Goal: Task Accomplishment & Management: Complete application form

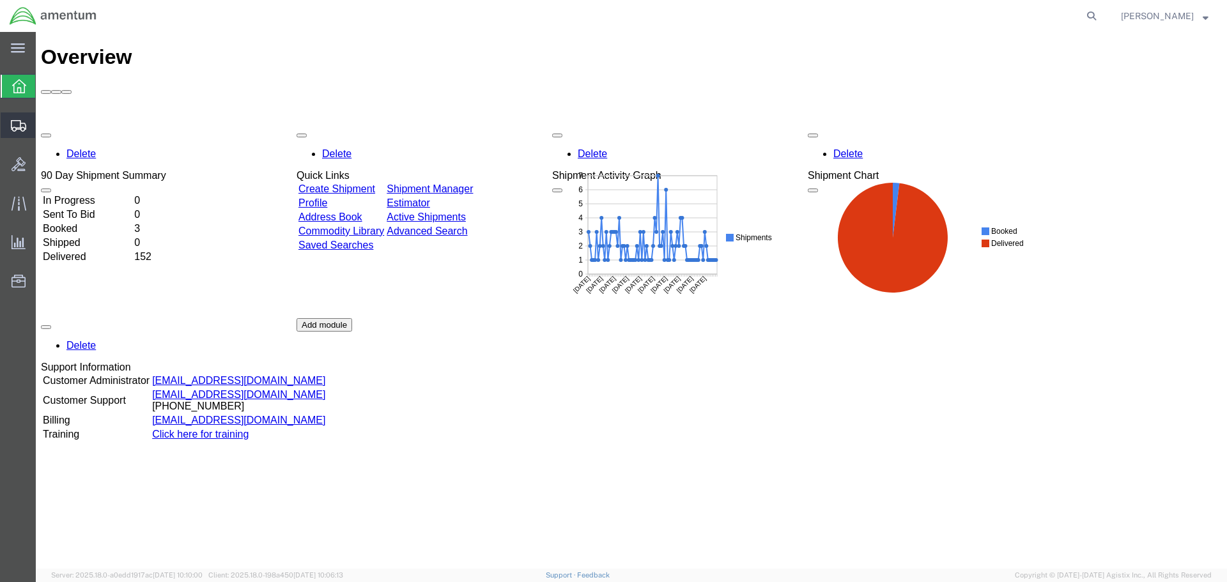
click at [0, 0] on span "Create Shipment" at bounding box center [0, 0] width 0 height 0
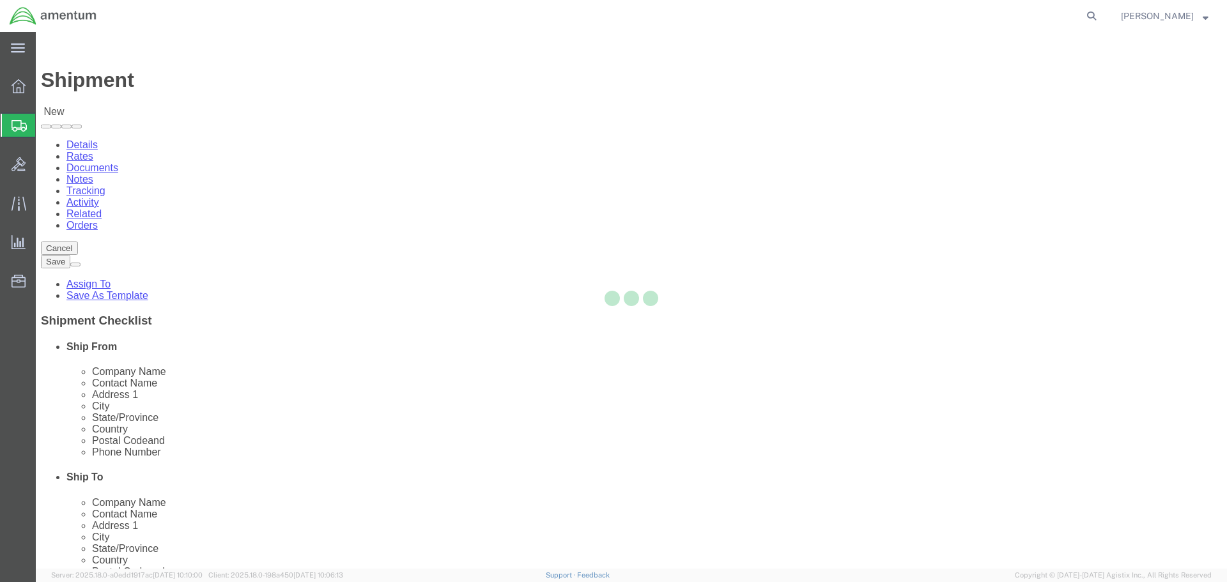
select select
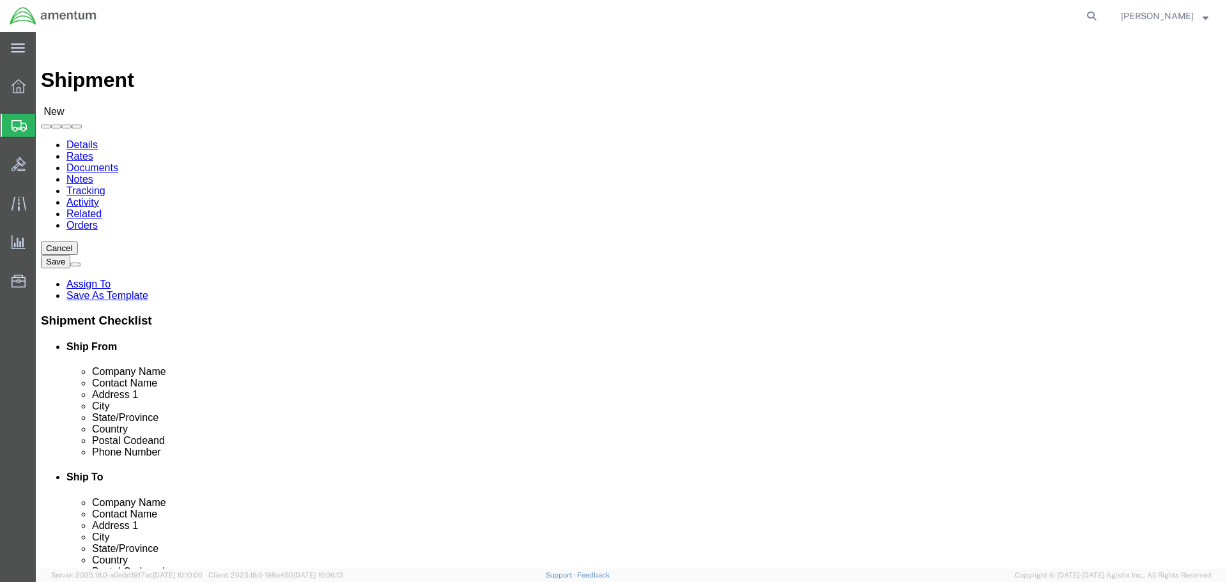
select select "MYPROFILE"
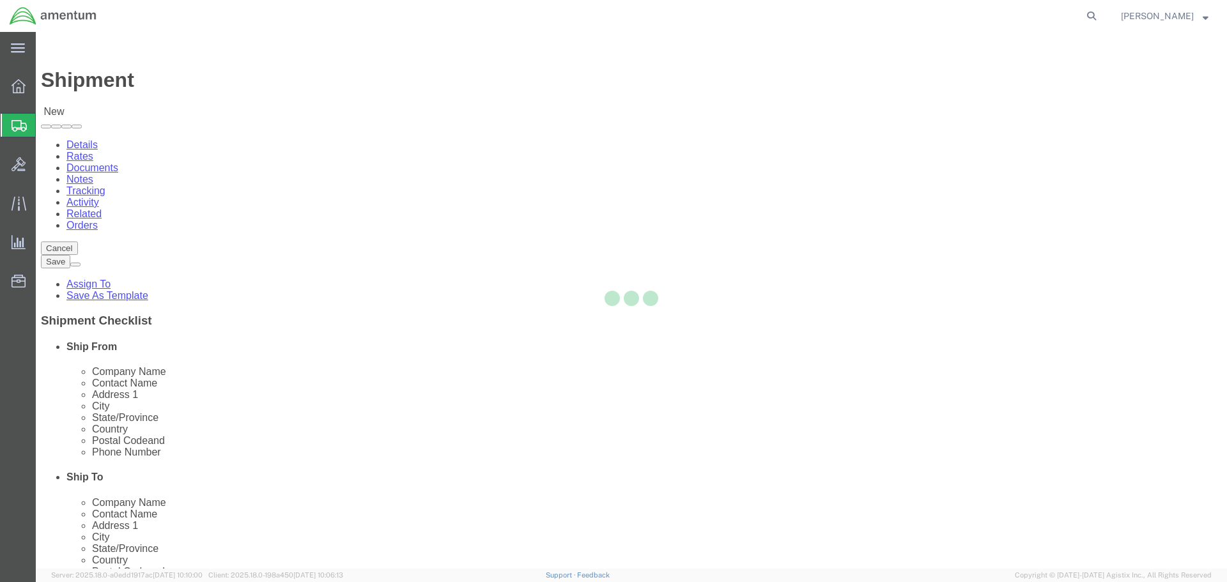
select select "CA"
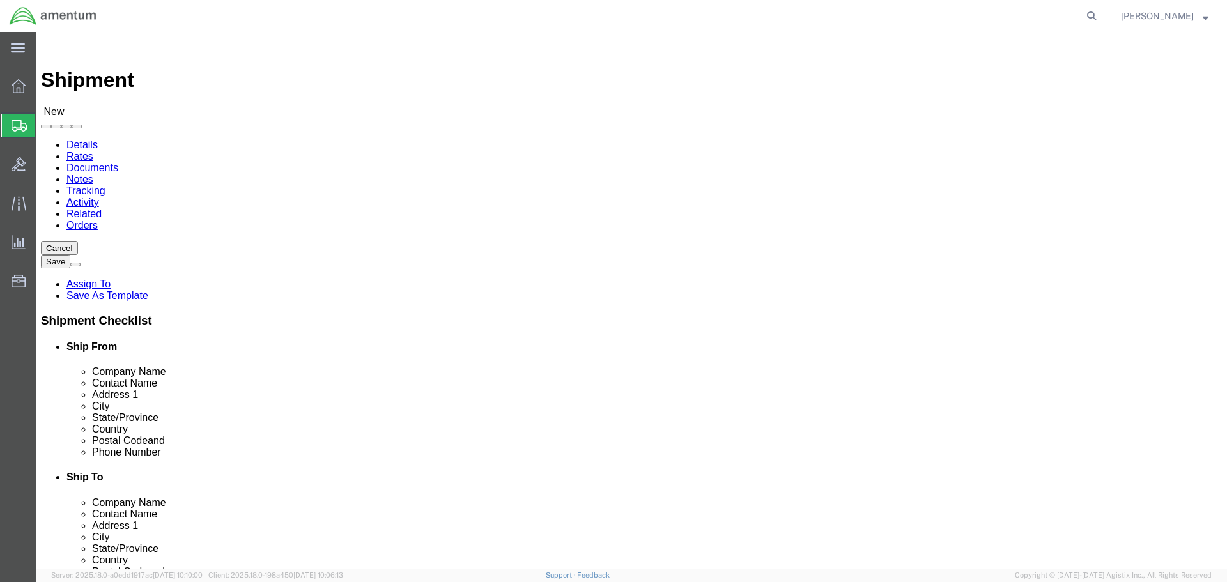
scroll to position [2812, 0]
select select "49946"
select select "CA"
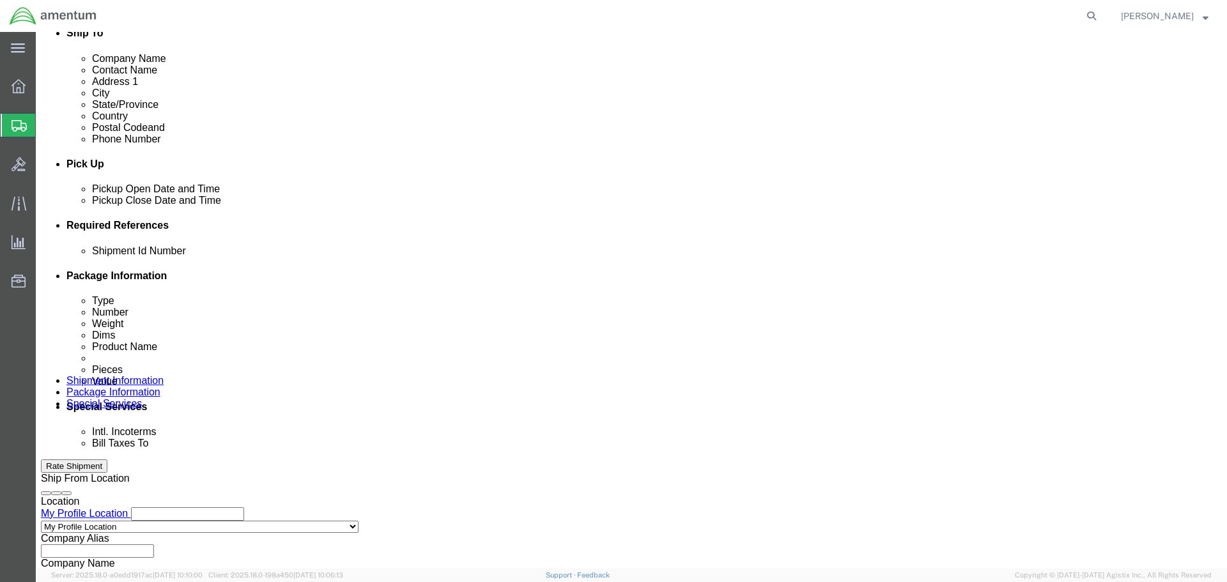
scroll to position [447, 0]
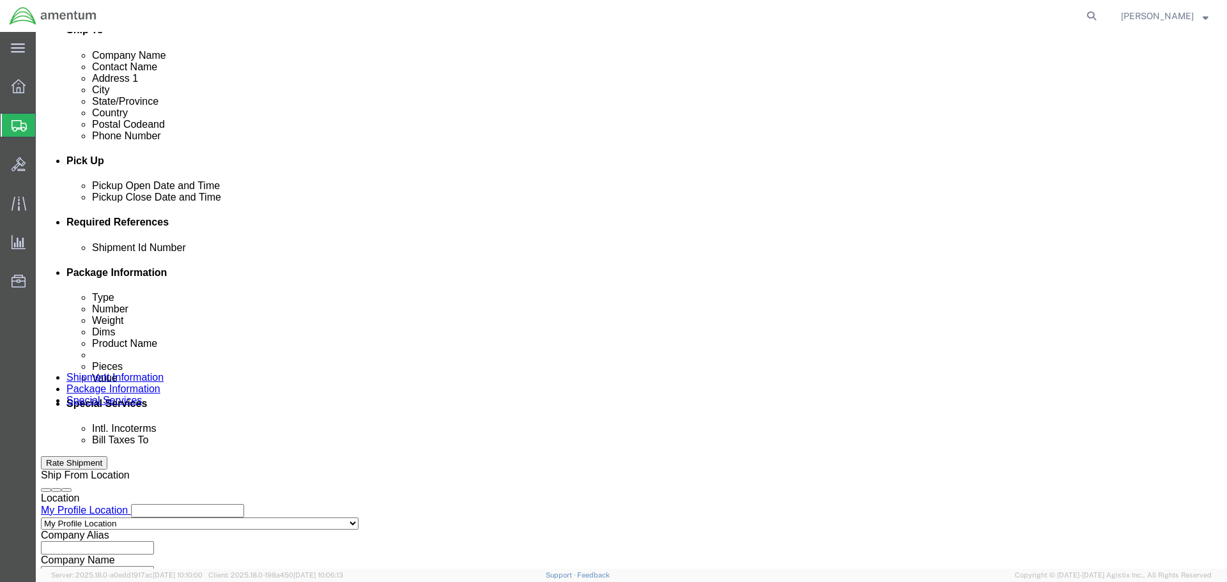
click input "text"
type input "1"
click button "Add reference"
click select "Select Account Type Activity ID Airline Appointment Number ASN Batch Request # …"
select select "DEPT"
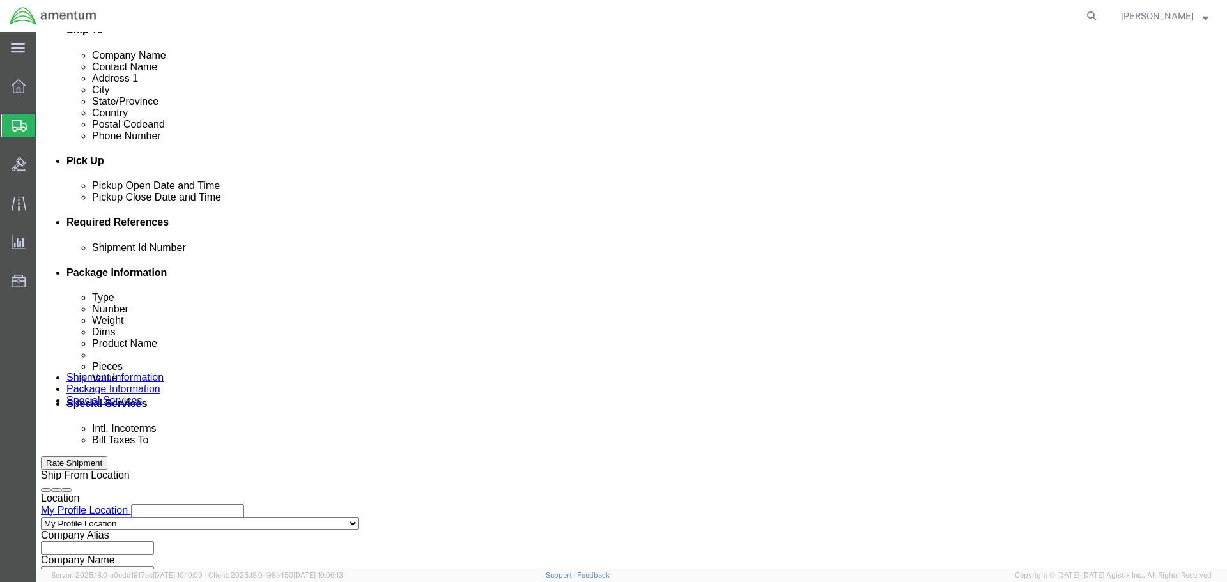
click select "Select Account Type Activity ID Airline Appointment Number ASN Batch Request # …"
click input "text"
type input "CBP"
click button "Add reference"
click select "Select Account Type Activity ID Airline Appointment Number ASN Batch Request # …"
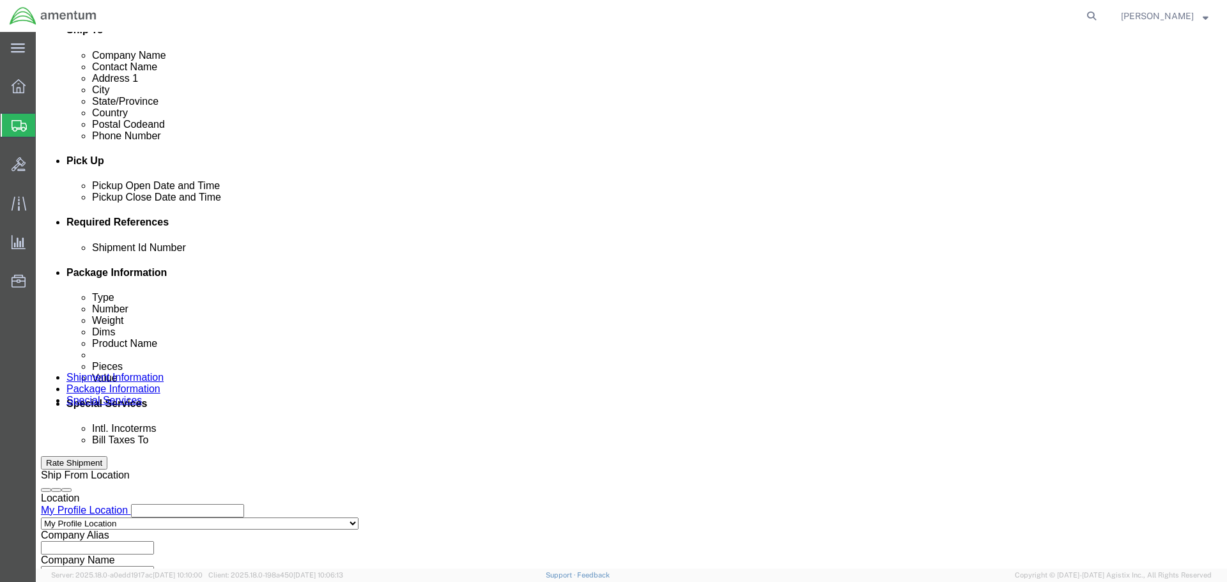
select select "PROJNUM"
click select "Select Account Type Activity ID Airline Appointment Number ASN Batch Request # …"
click input "text"
type input "6118.03.03.2219.000.WRS.0000"
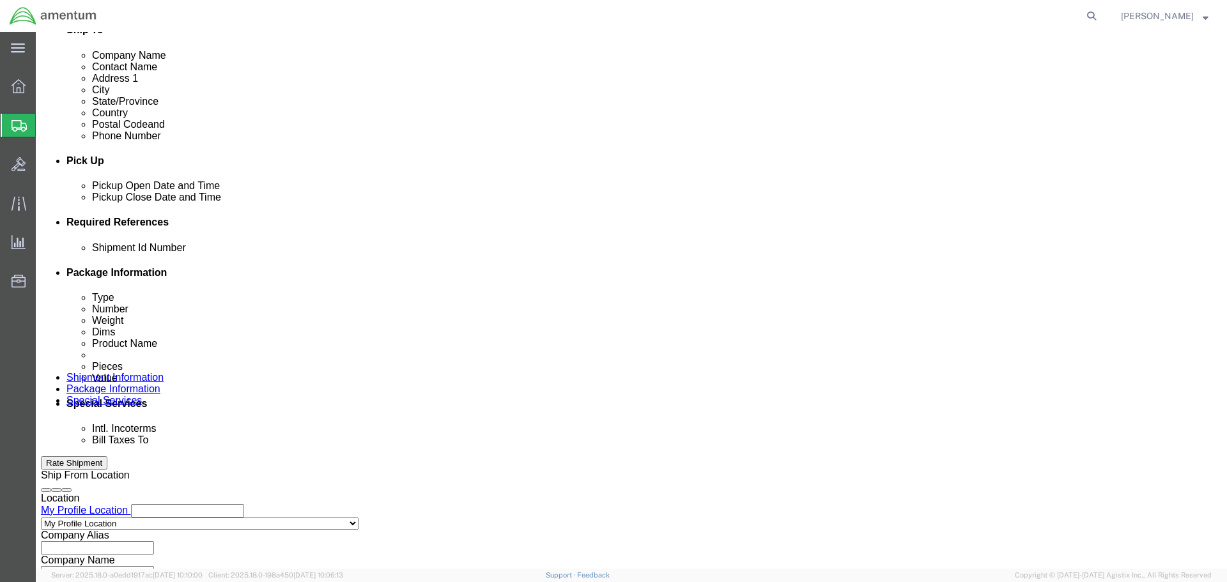
click button "Add reference"
click select "Select Account Type Activity ID Airline Appointment Number ASN Batch Request # …"
select select "CUSTREF"
click select "Select Account Type Activity ID Airline Appointment Number ASN Batch Request # …"
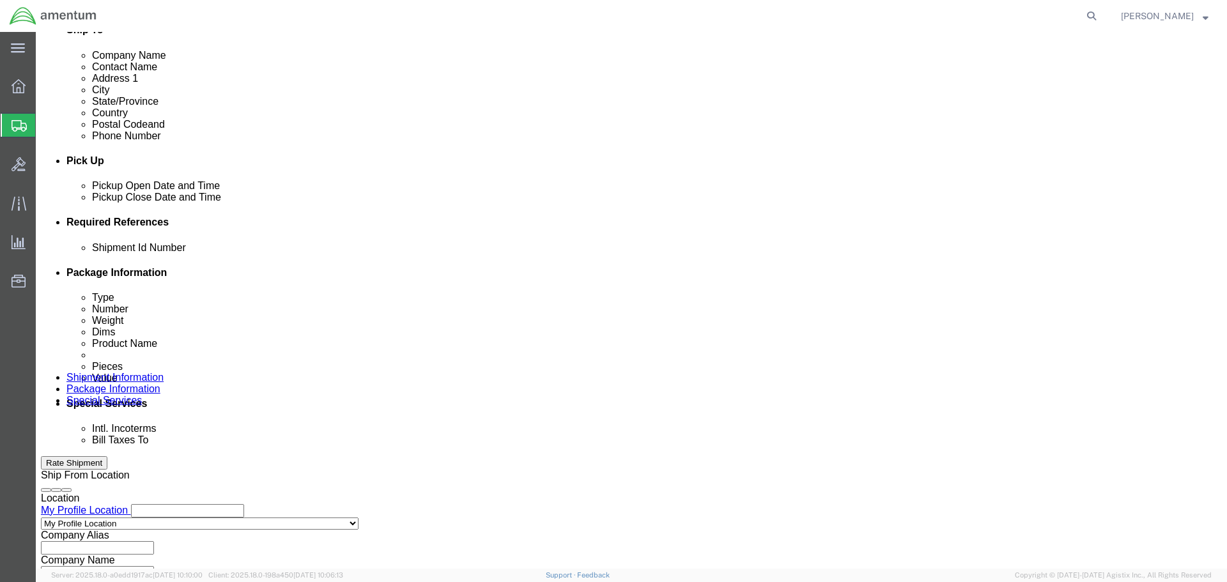
click input "text"
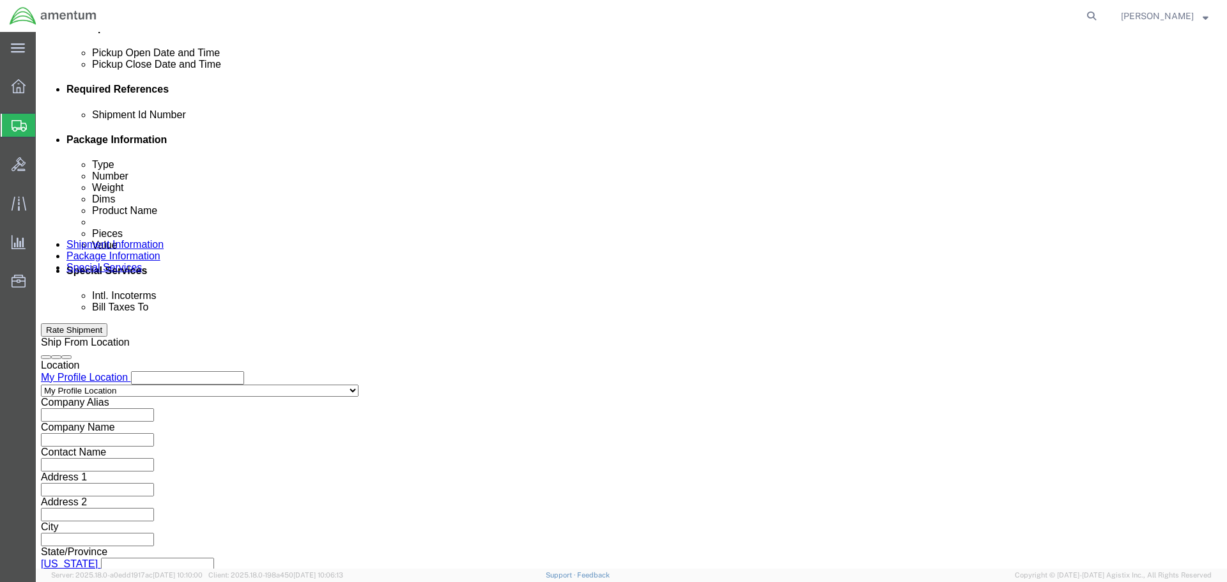
scroll to position [585, 0]
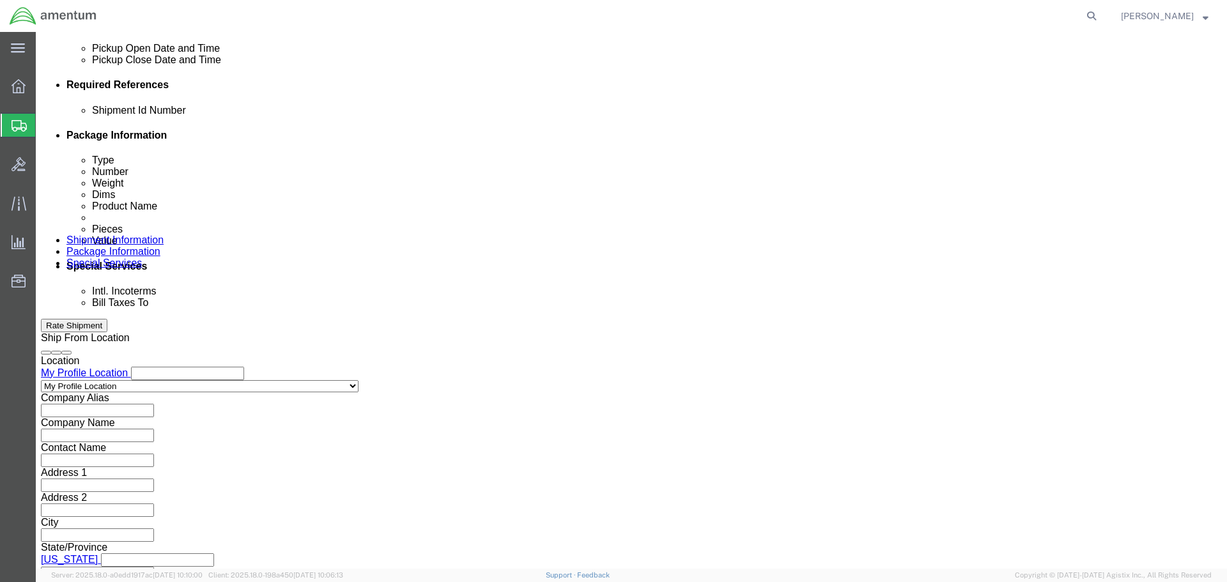
type input "PMEL"
click button "Continue"
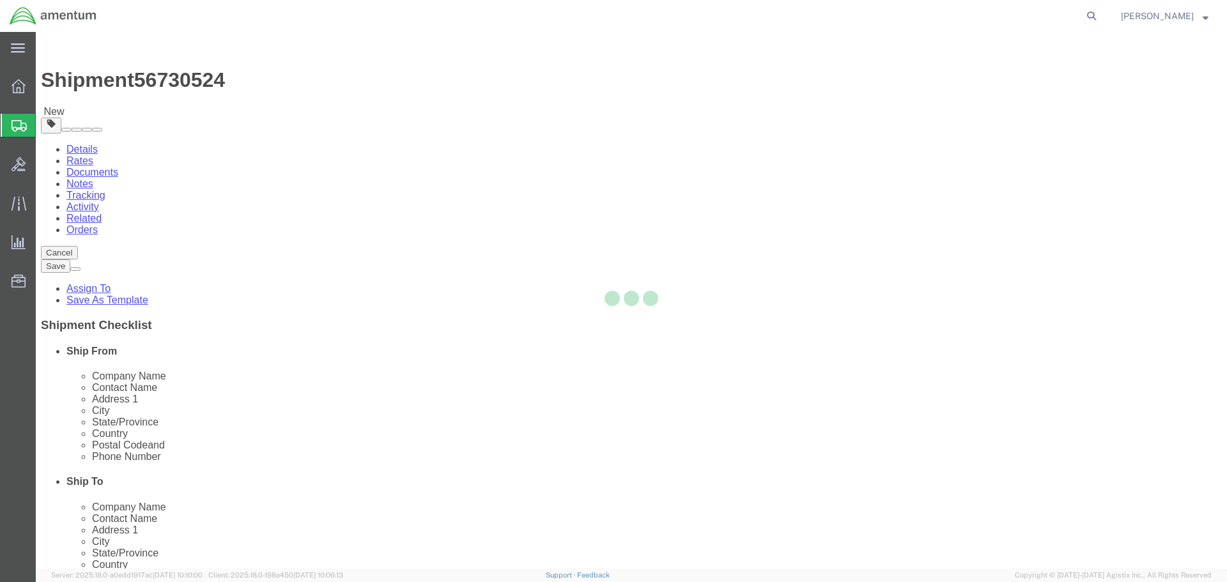
select select "CBOX"
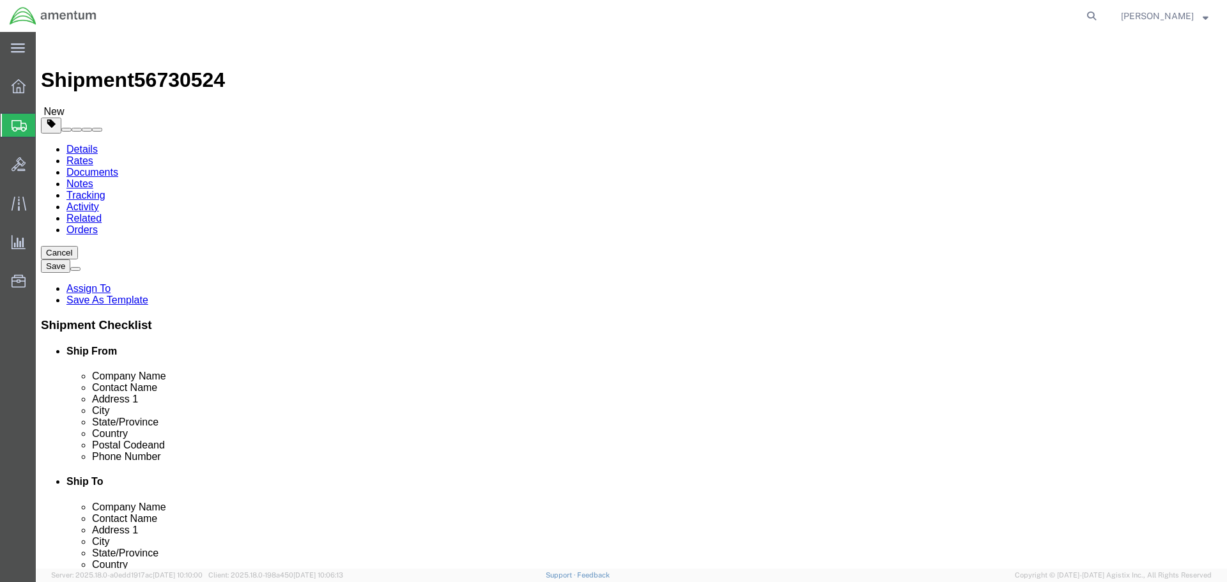
click input "text"
type input "24"
type input "6"
type input "10.5"
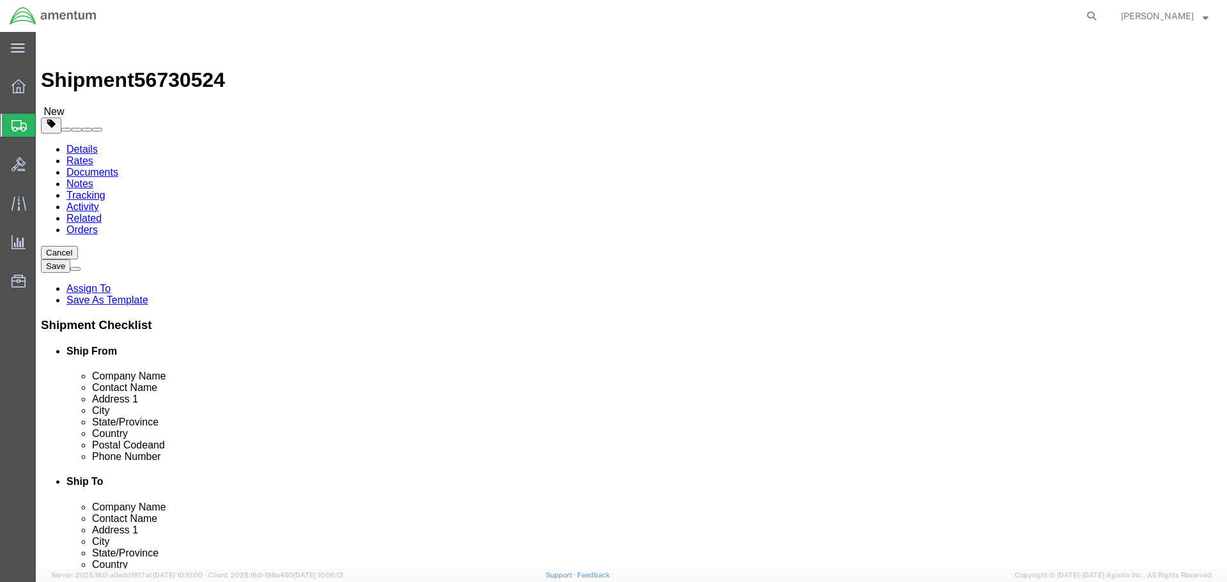
click link "Add Content"
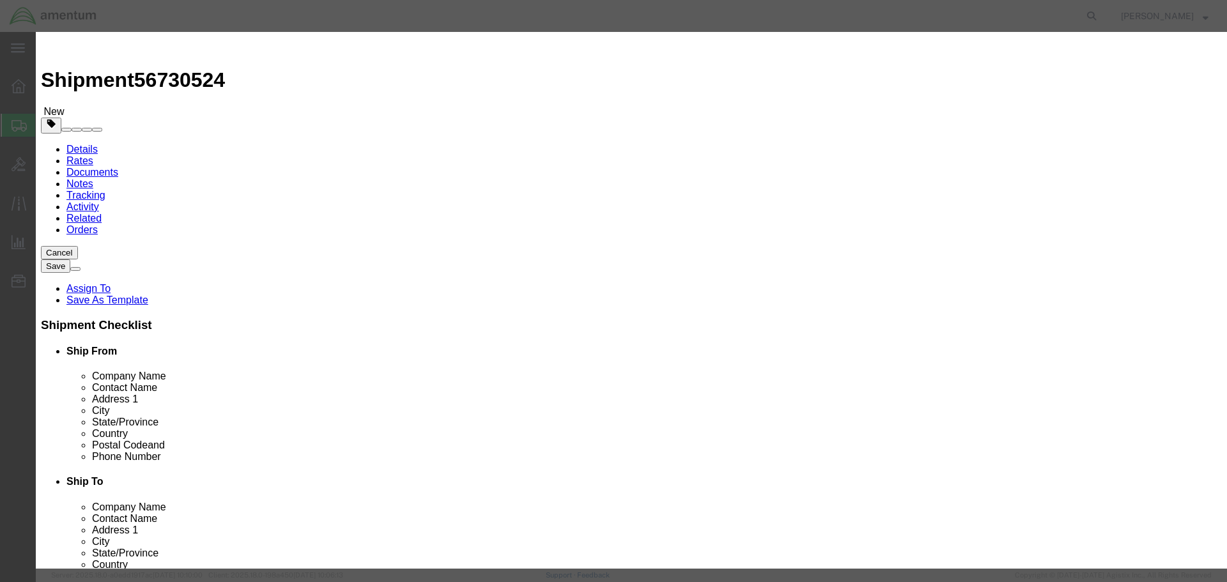
click input "text"
type input "PMEL"
click input "0"
type input "1"
click input "text"
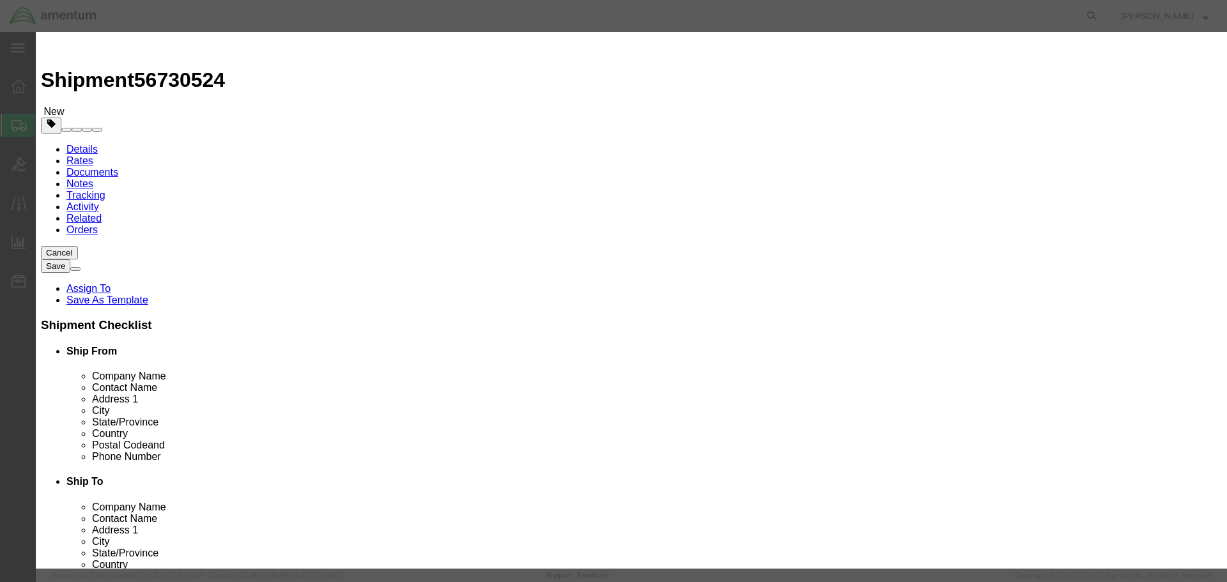
type input "1000"
click button "Save & Close"
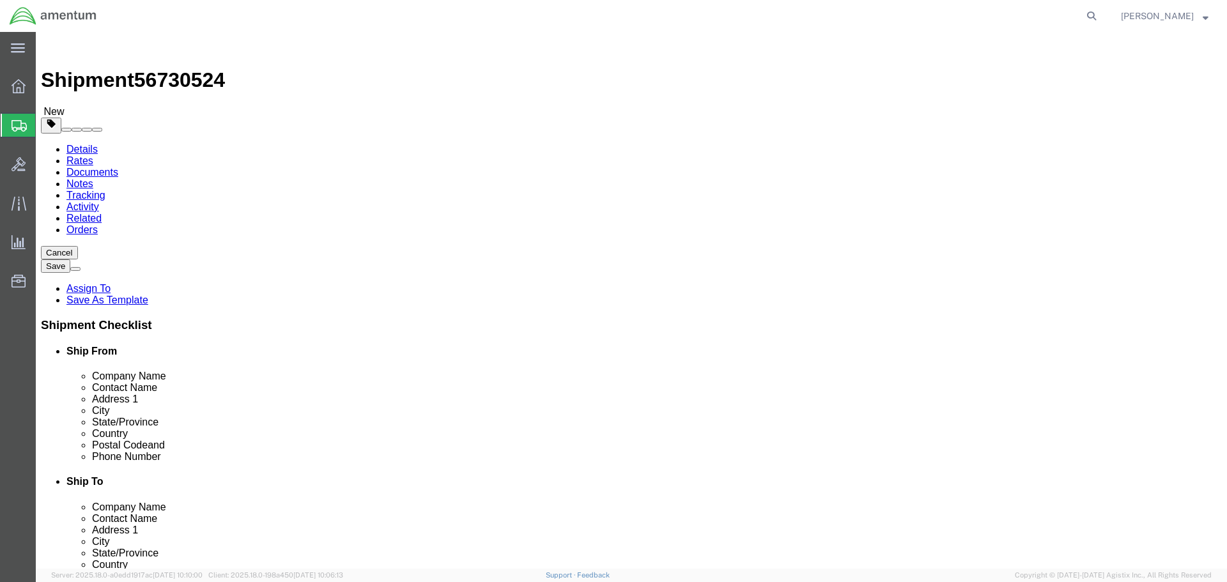
click button "Rate Shipment"
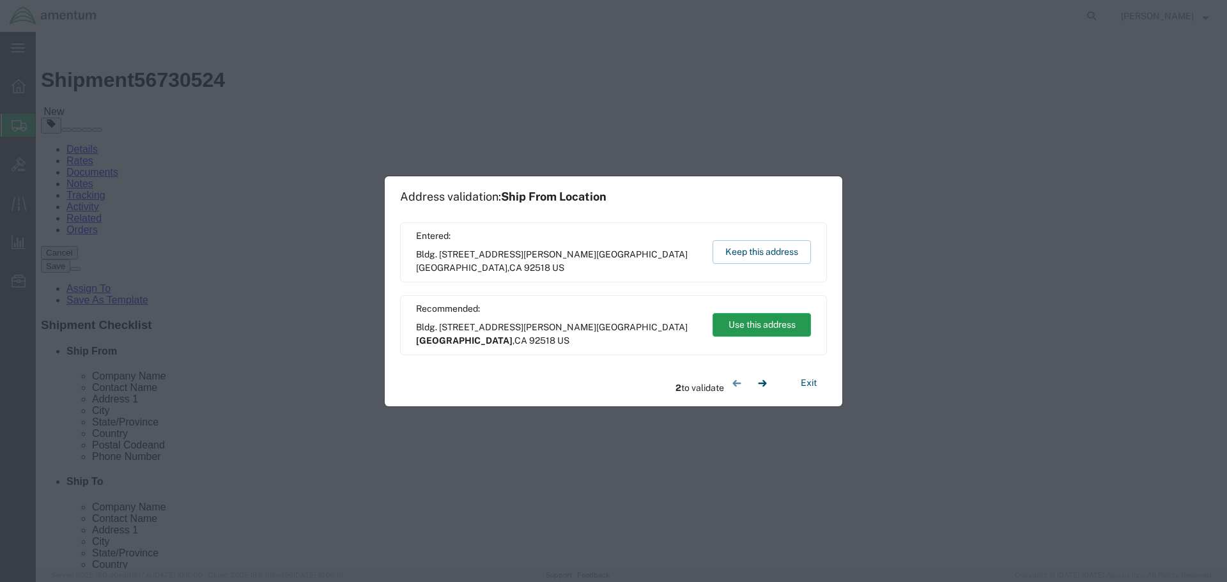
click at [791, 327] on button "Use this address" at bounding box center [762, 325] width 98 height 24
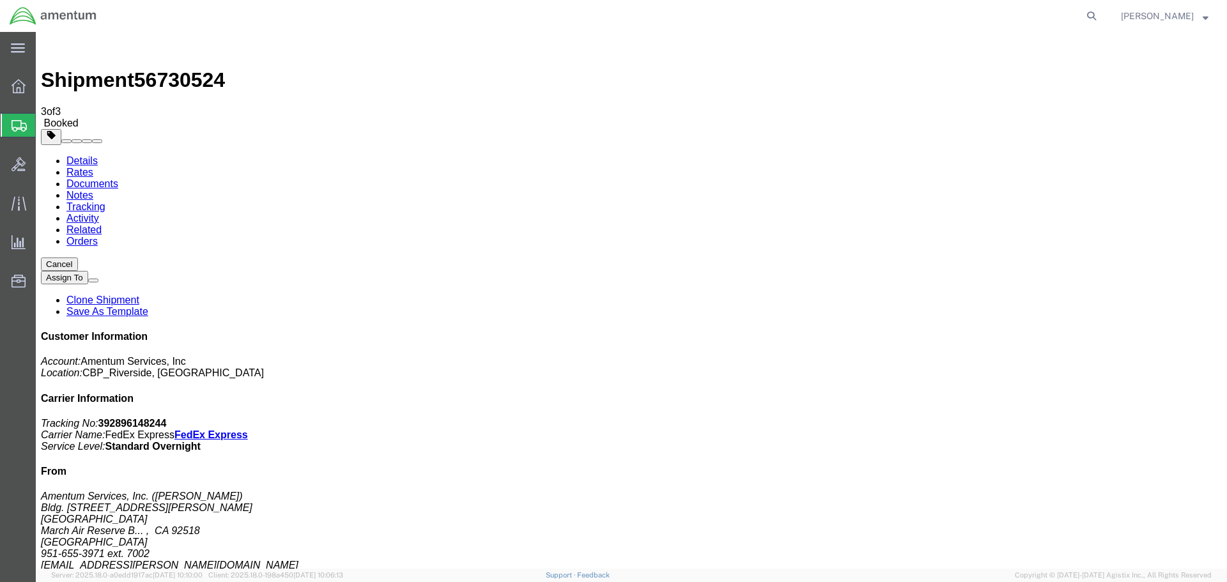
drag, startPoint x: 535, startPoint y: 224, endPoint x: 551, endPoint y: 389, distance: 165.0
click at [0, 0] on span "Create Shipment" at bounding box center [0, 0] width 0 height 0
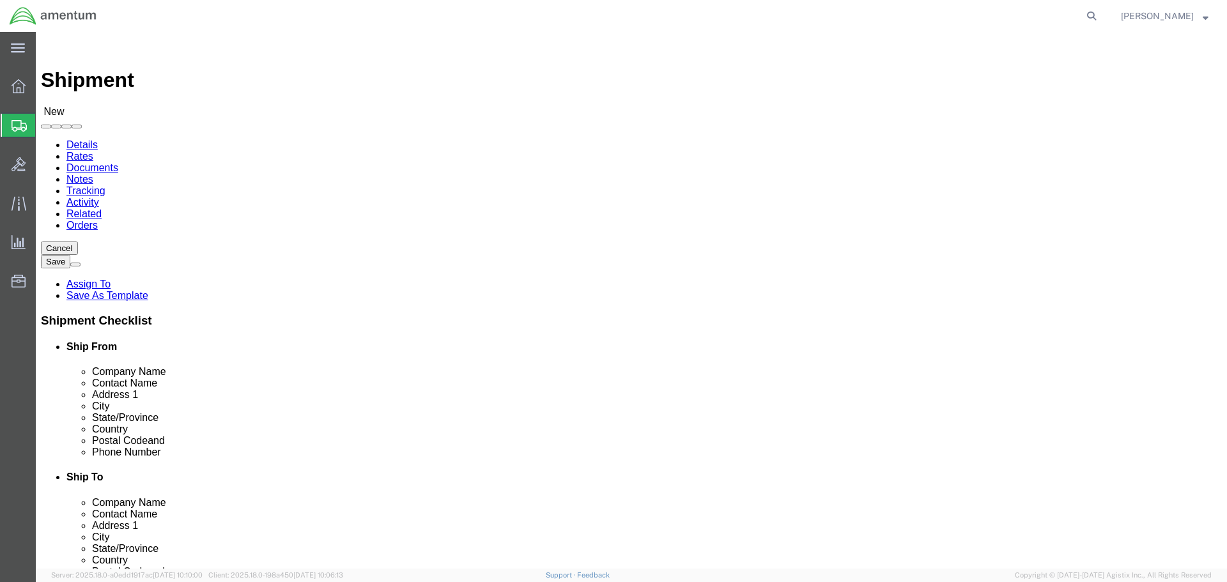
select select "MYPROFILE"
select select "CA"
select select "49946"
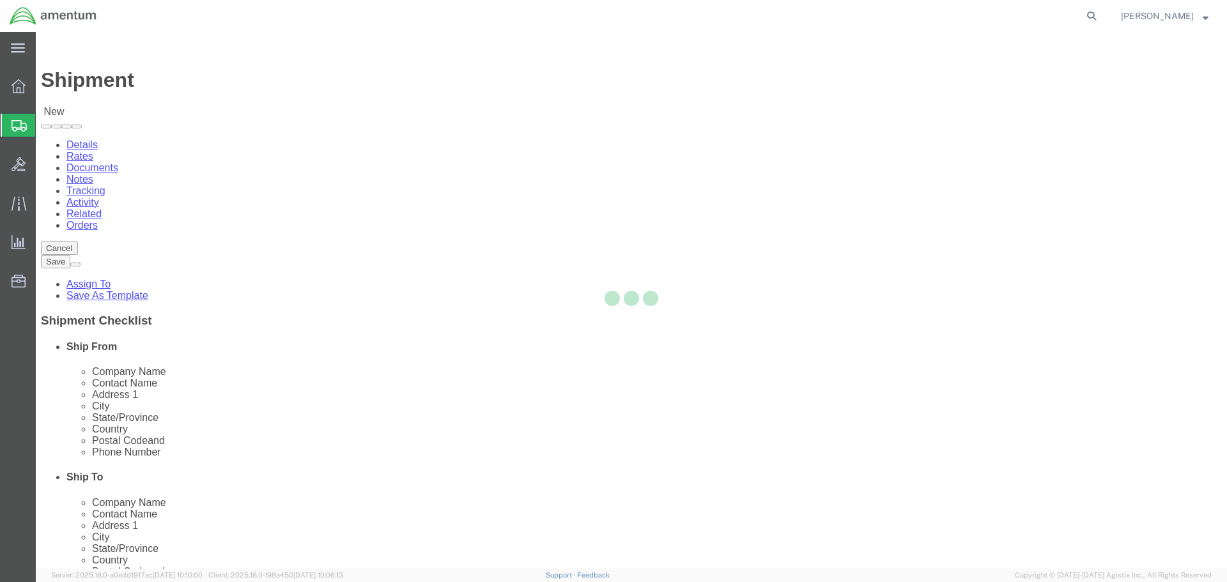
select select "CA"
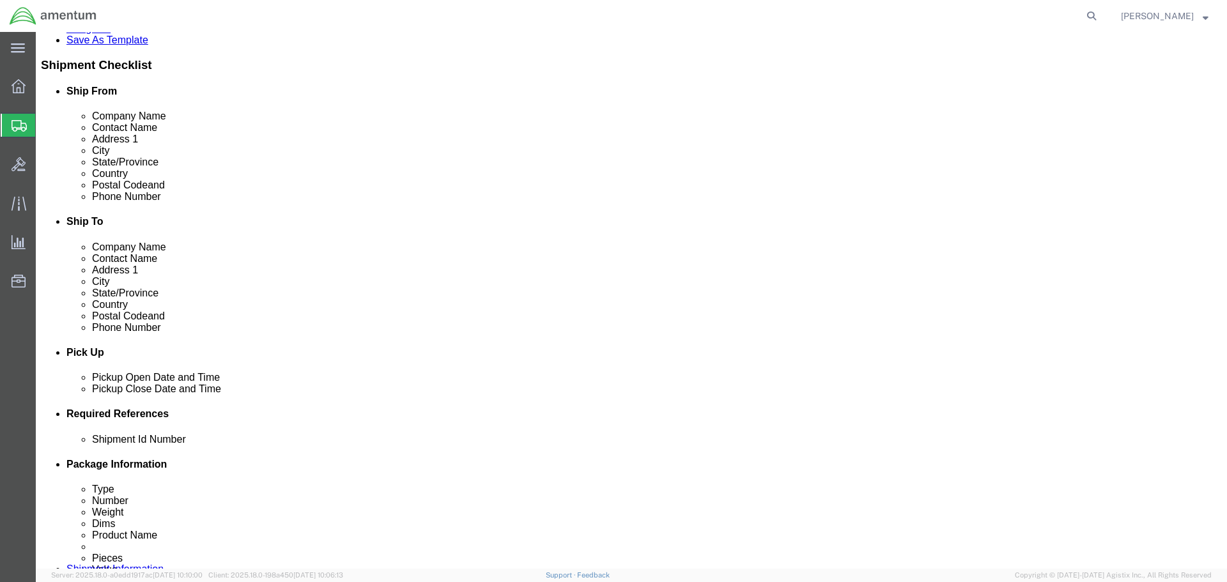
scroll to position [447, 0]
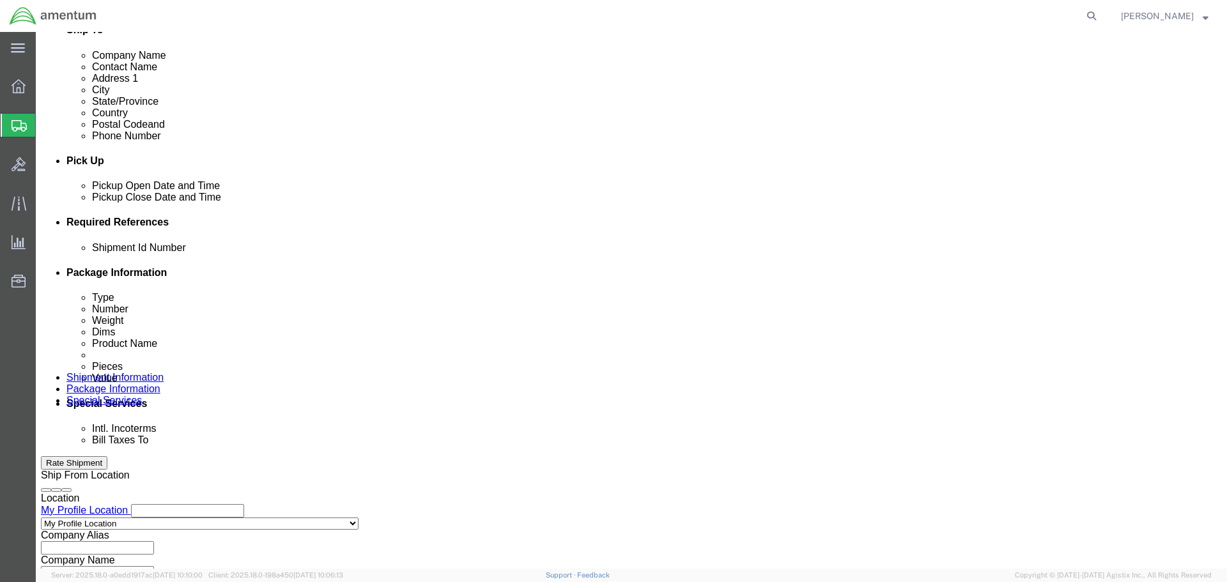
click input "text"
type input "1"
click button "Add reference"
click select "Select Account Type Activity ID Airline Appointment Number ASN Batch Request # …"
select select "DEPT"
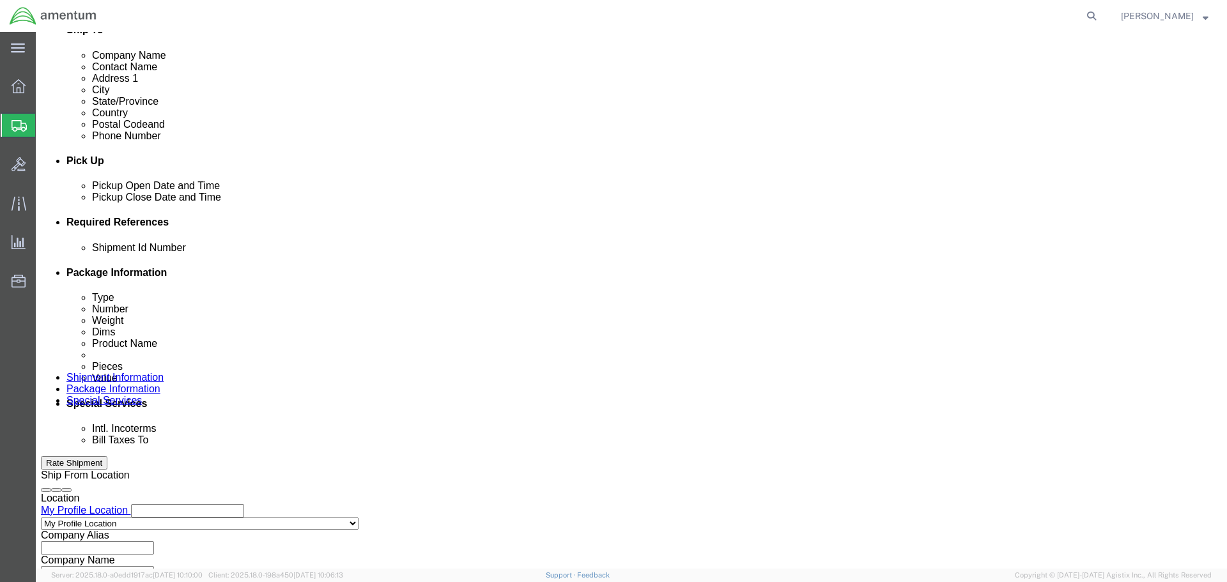
click select "Select Account Type Activity ID Airline Appointment Number ASN Batch Request # …"
click input "text"
type input "CBP"
click button "Add reference"
click select "Select Account Type Activity ID Airline Appointment Number ASN Batch Request # …"
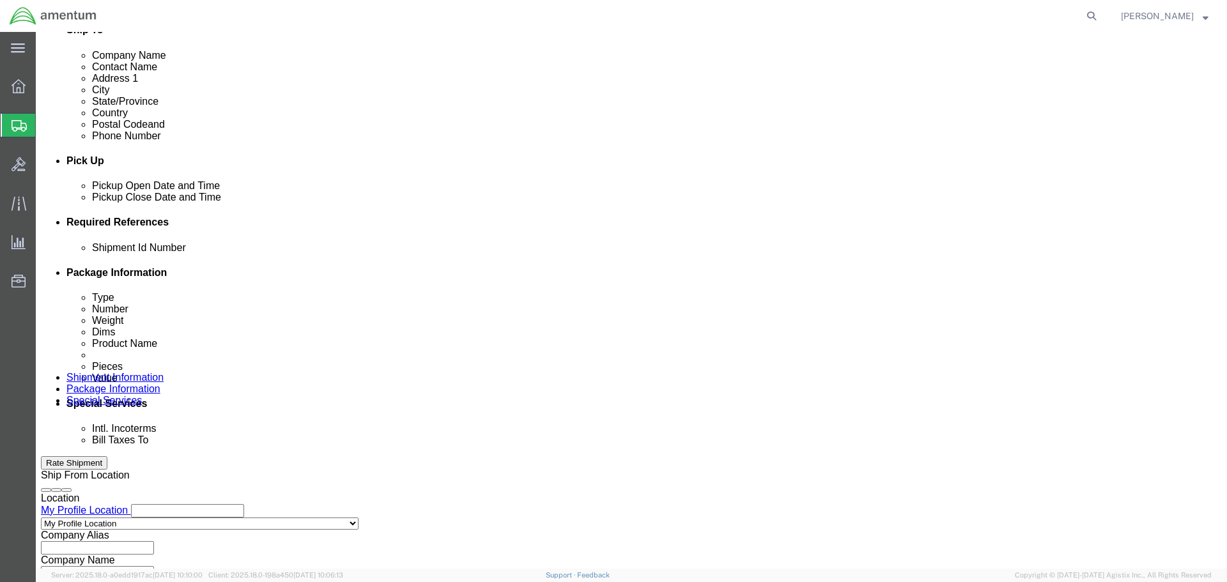
select select "PROJNUM"
click select "Select Account Type Activity ID Airline Appointment Number ASN Batch Request # …"
click input "text"
type input "6118.03.03.2219.000.WRS.0000"
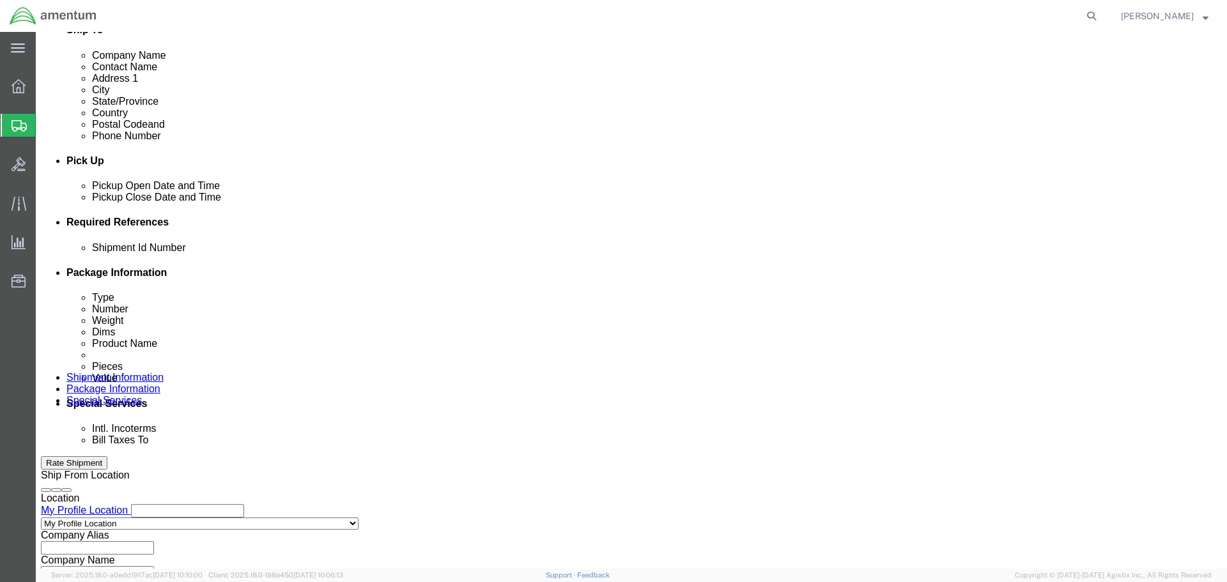
scroll to position [0, 0]
click button "Add reference"
click select "Select Account Type Activity ID Airline Appointment Number ASN Batch Request # …"
select select "CUSTREF"
click select "Select Account Type Activity ID Airline Appointment Number ASN Batch Request # …"
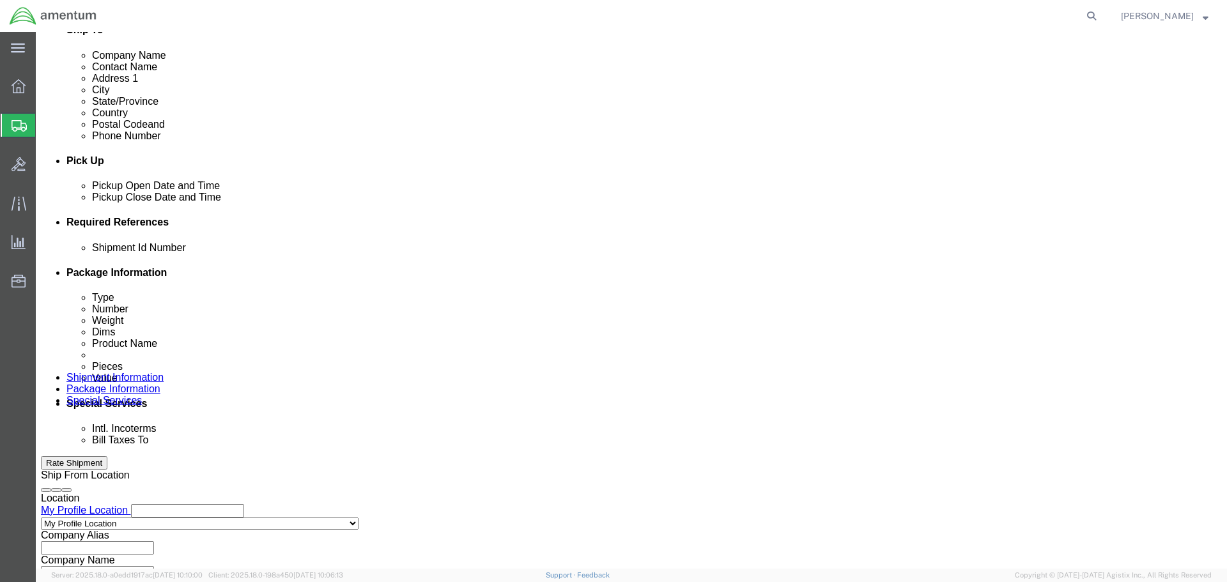
click input "text"
drag, startPoint x: 217, startPoint y: 365, endPoint x: 164, endPoint y: 357, distance: 54.2
click input "Paperwork"
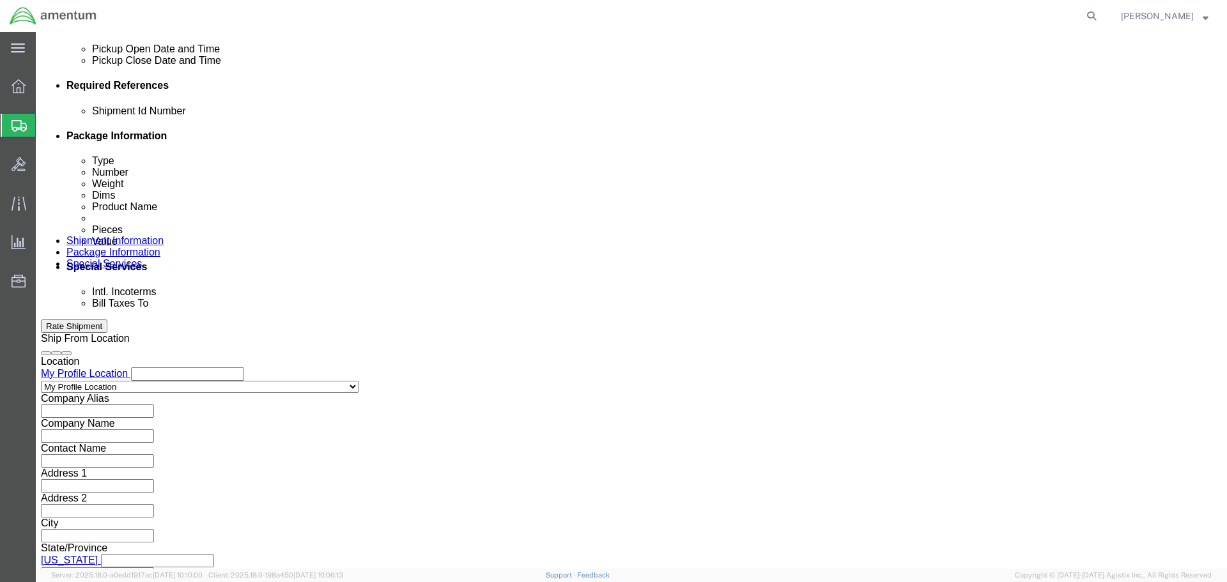
scroll to position [585, 0]
type input "Paperwork"
click button "Continue"
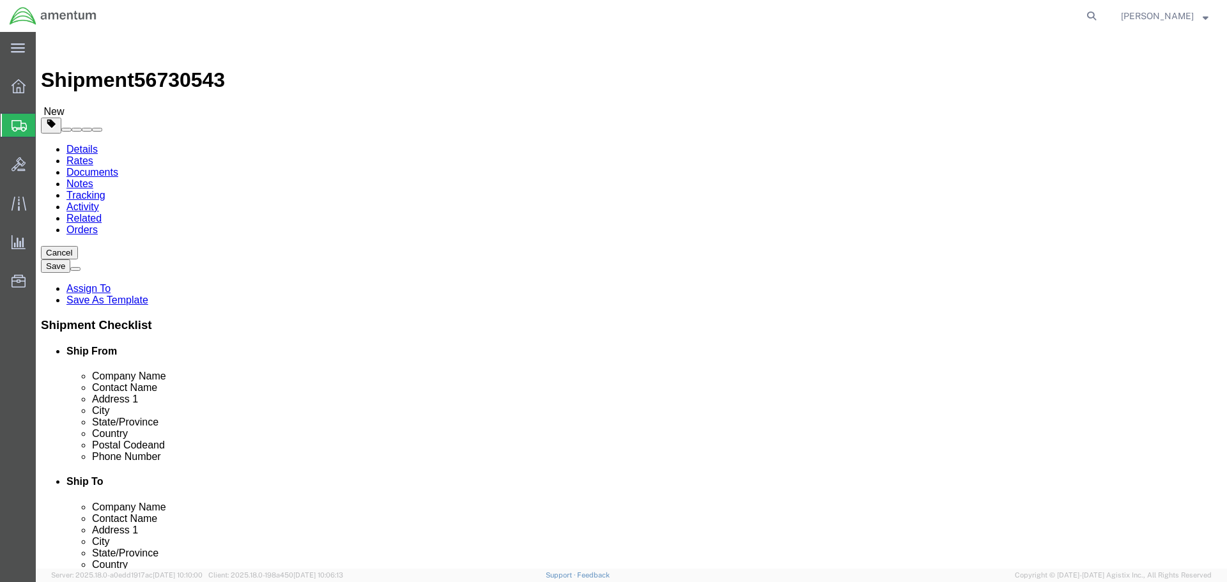
click select "Select BCK Boxes Bale(s) Basket(s) Bolt(s) Bottle(s) Buckets Bulk Bundle(s) Can…"
select select "ENV"
click select "Select BCK Boxes Bale(s) Basket(s) Bolt(s) Bottle(s) Buckets Bulk Bundle(s) Can…"
type input "9.50"
type input "12.50"
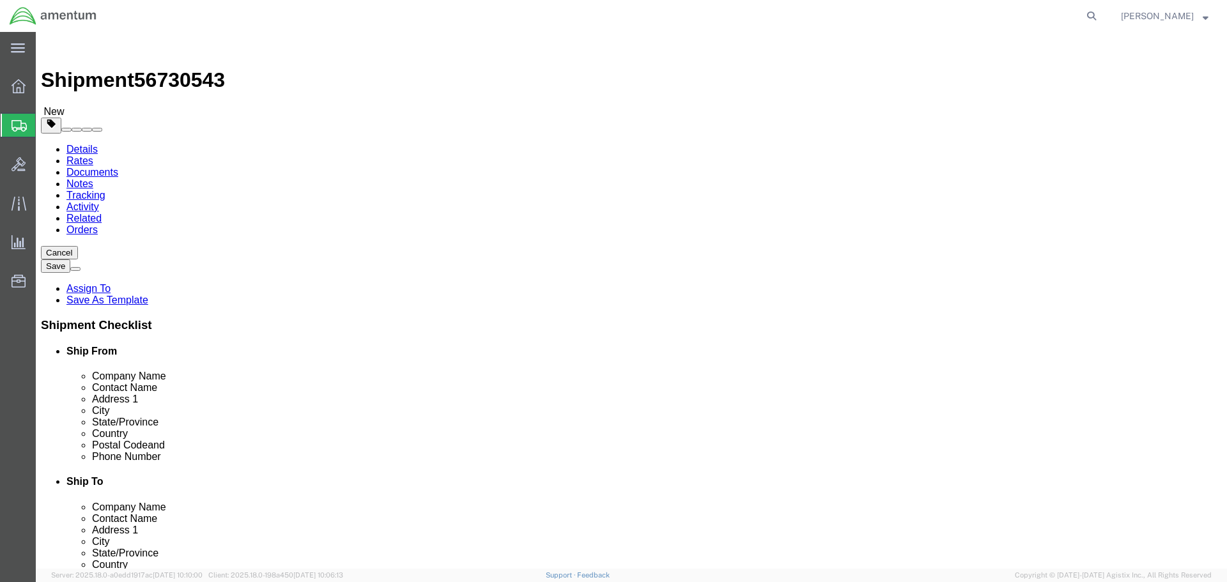
type input "0.25"
type input "1"
click link "Add Content"
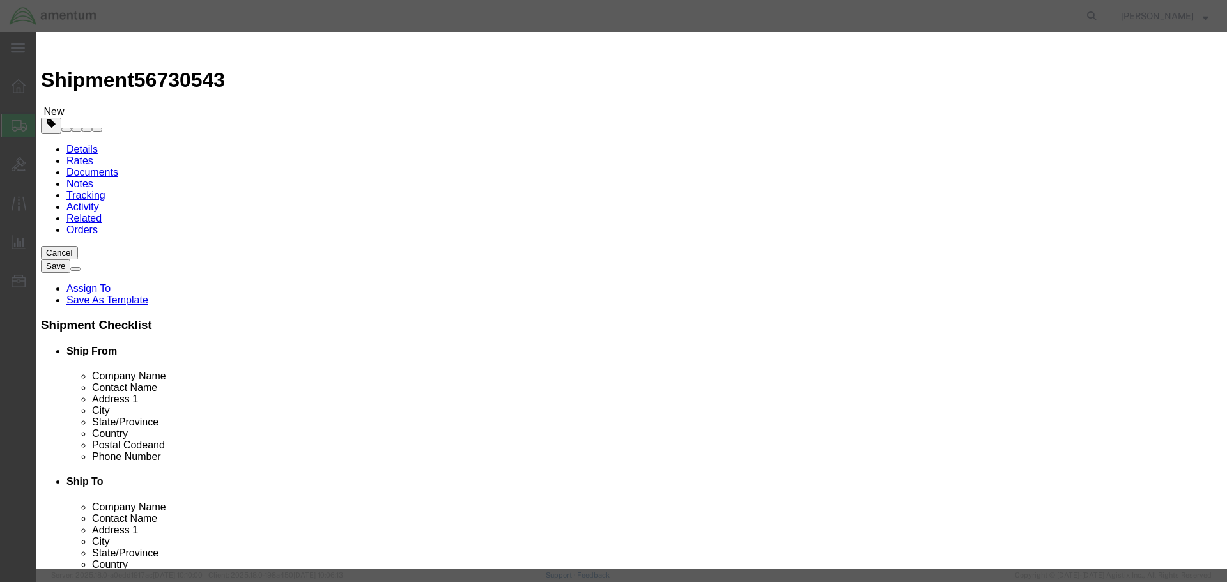
click input "text"
paste input "Paperwork"
type input "Paperwork"
click input "0"
type input "1"
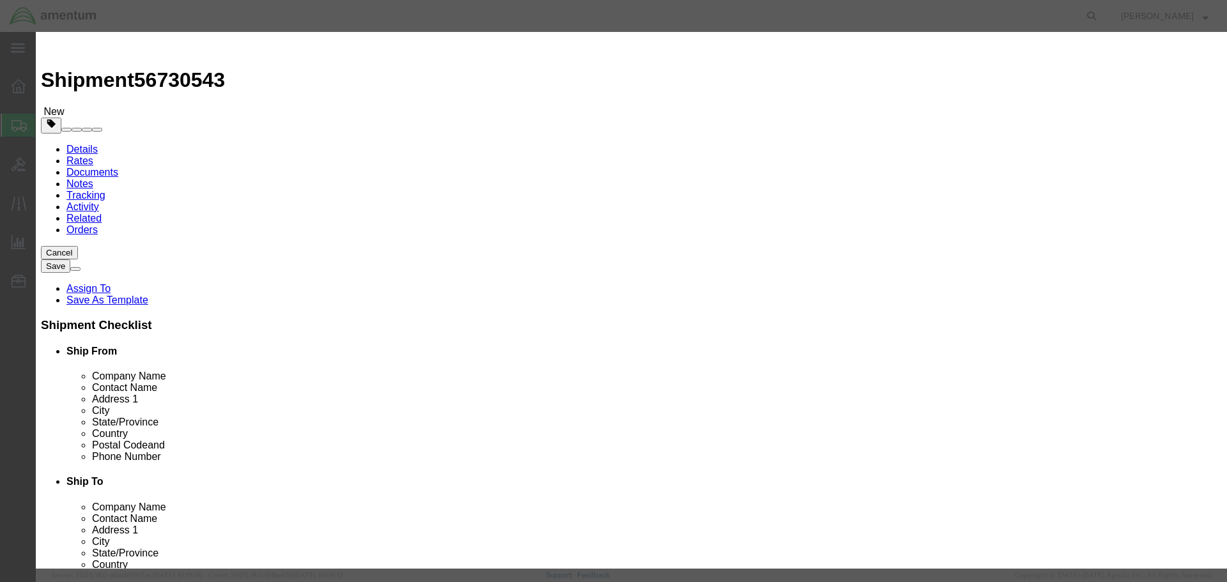
click input "text"
type input "1"
click button "Save & Close"
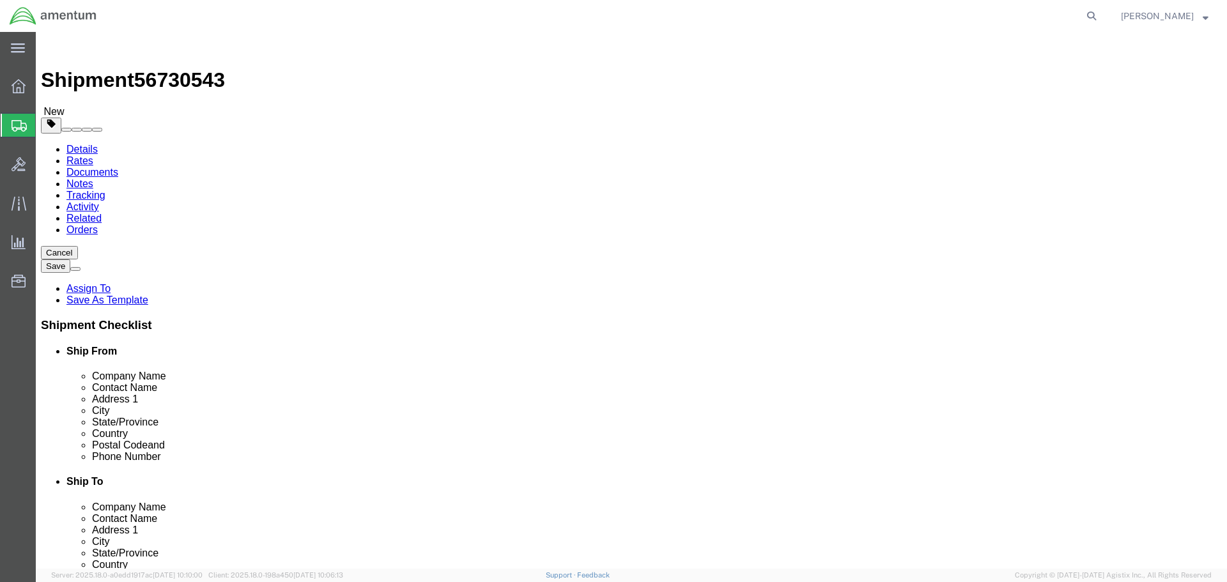
click button "Rate Shipment"
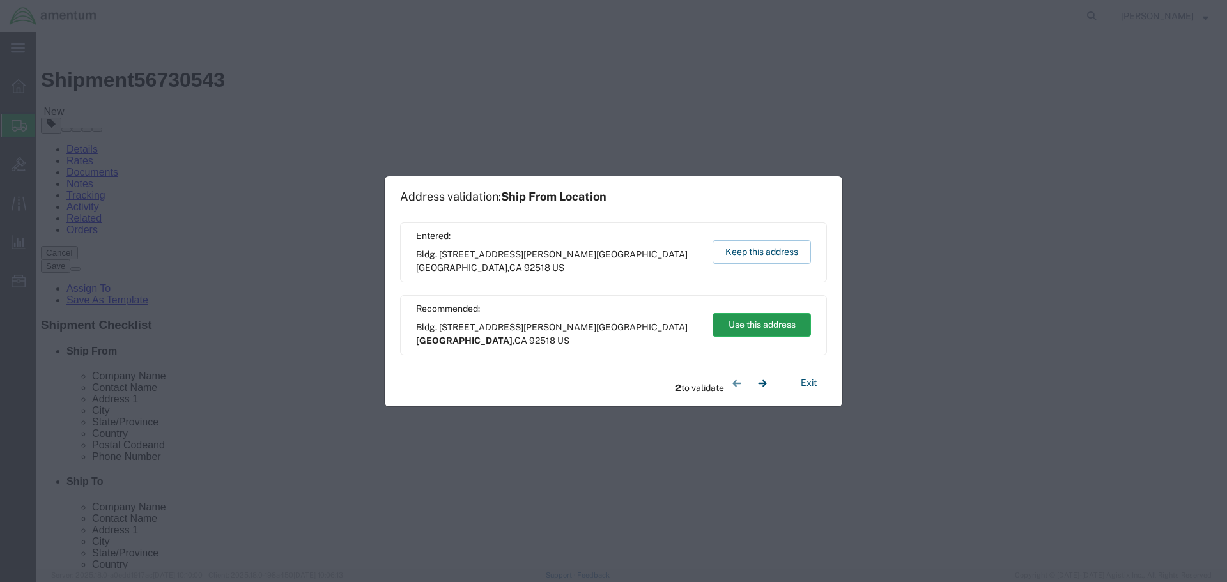
click at [773, 325] on button "Use this address" at bounding box center [762, 325] width 98 height 24
